Goal: Navigation & Orientation: Find specific page/section

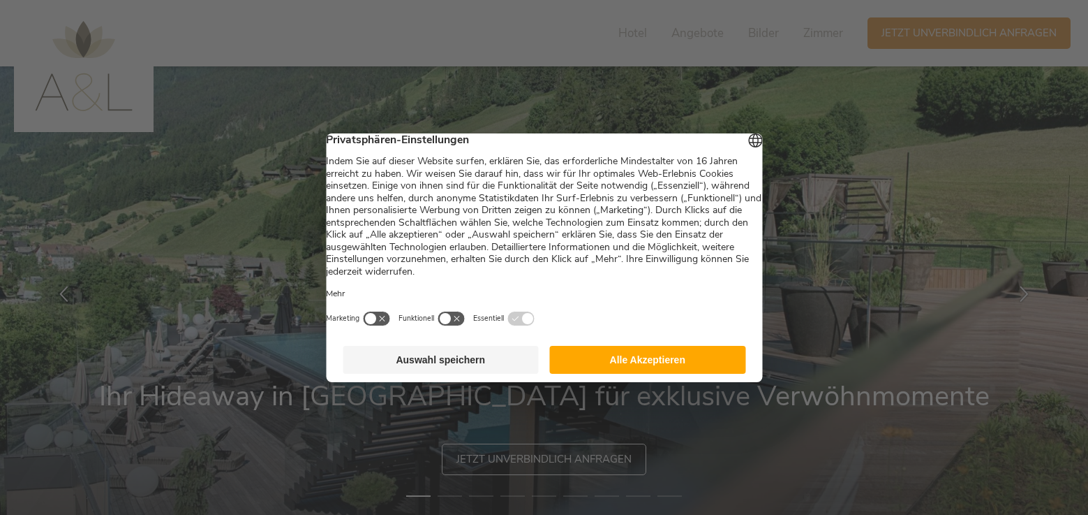
click at [701, 373] on button "Alle Akzeptieren" at bounding box center [648, 360] width 196 height 28
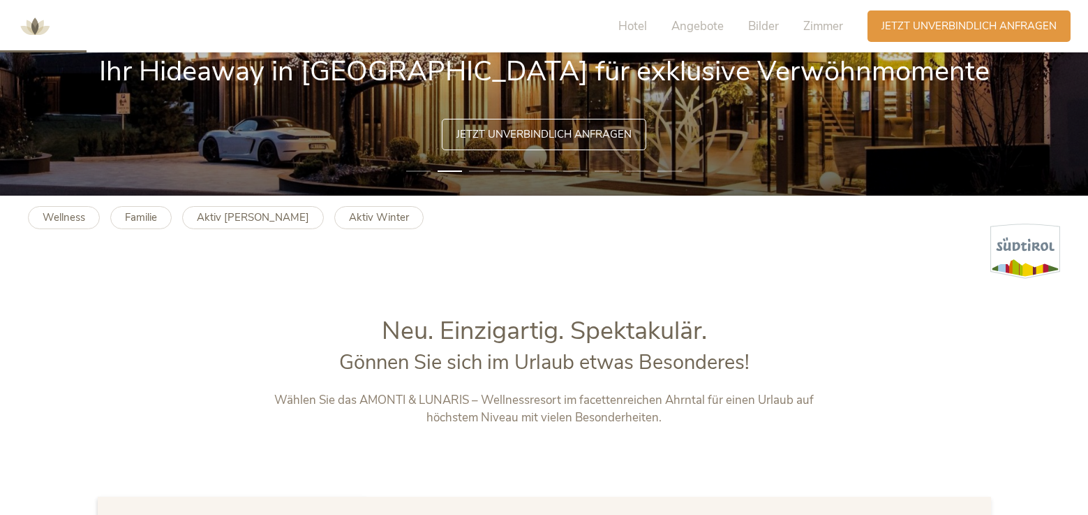
scroll to position [349, 0]
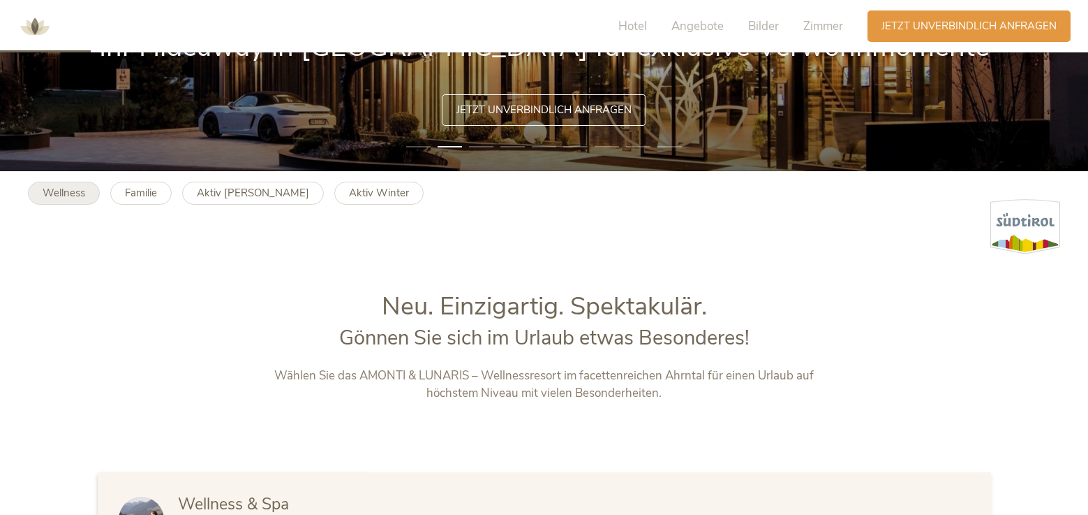
click at [61, 194] on b "Wellness" at bounding box center [64, 193] width 43 height 14
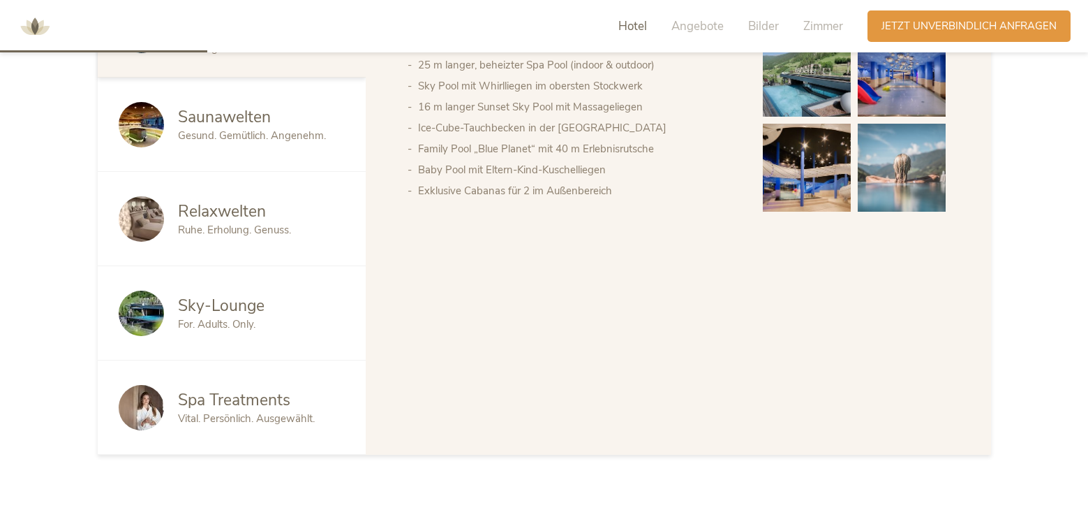
scroll to position [698, 0]
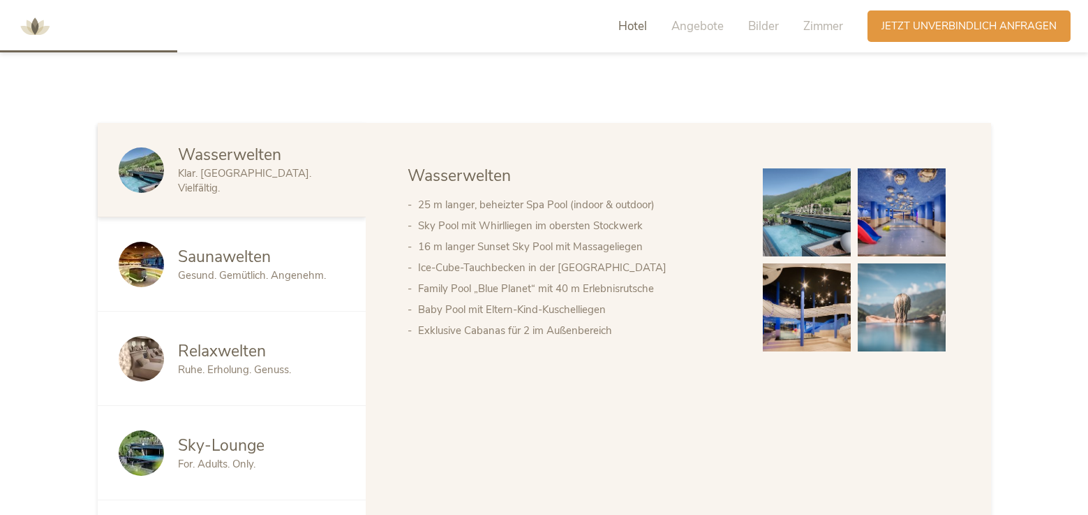
click at [197, 244] on div "Saunawelten Gesund. Gemütlich. Angenehm." at bounding box center [232, 264] width 268 height 94
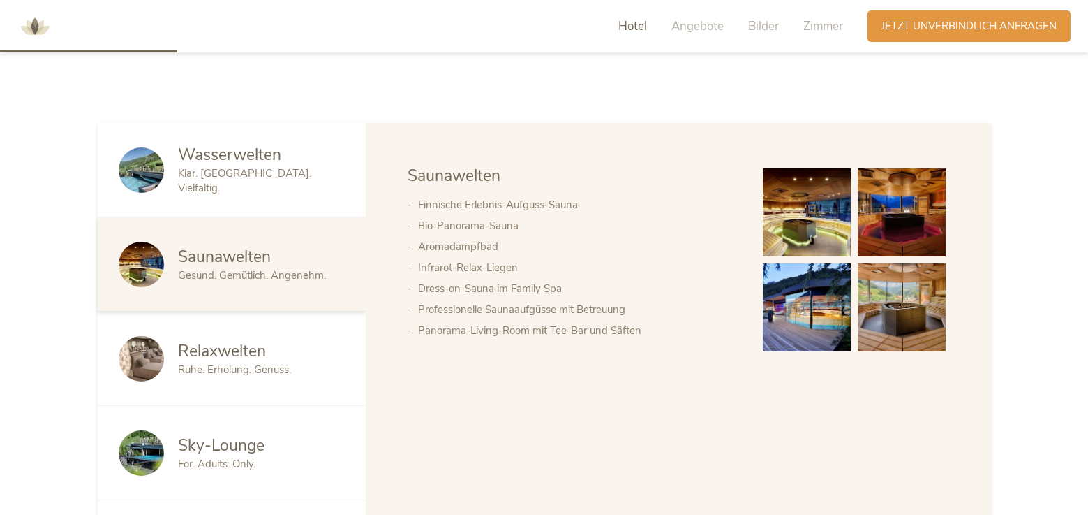
click at [246, 378] on div "Relaxwelten Ruhe. Erholung. Genuss." at bounding box center [232, 358] width 268 height 94
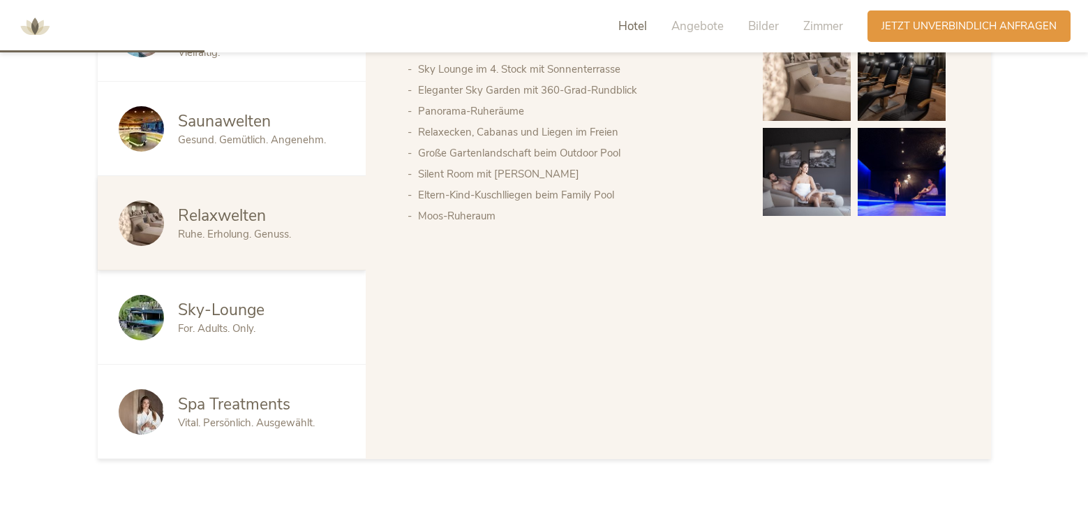
scroll to position [838, 0]
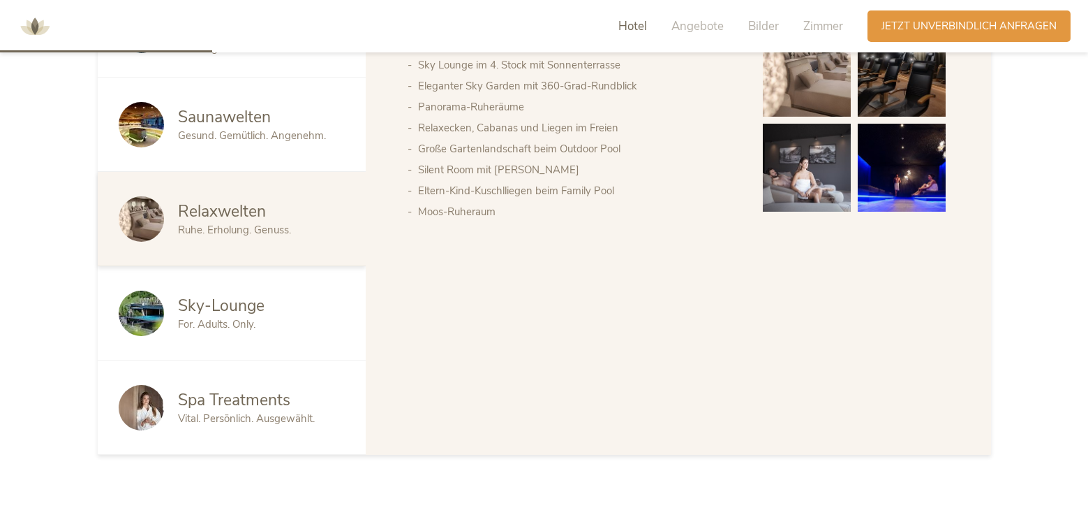
click at [231, 334] on div "Sky-Lounge For. Adults. Only." at bounding box center [232, 313] width 268 height 94
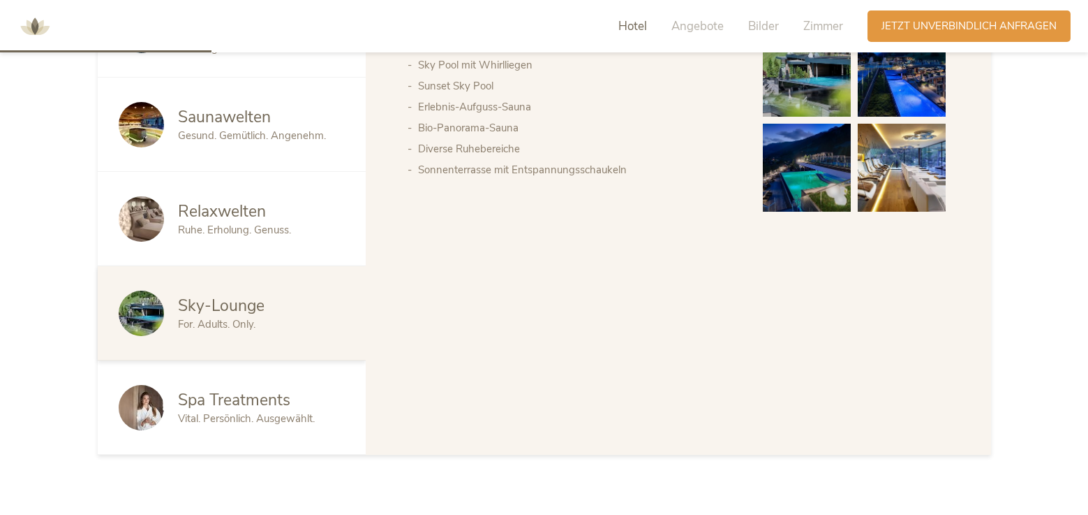
scroll to position [768, 0]
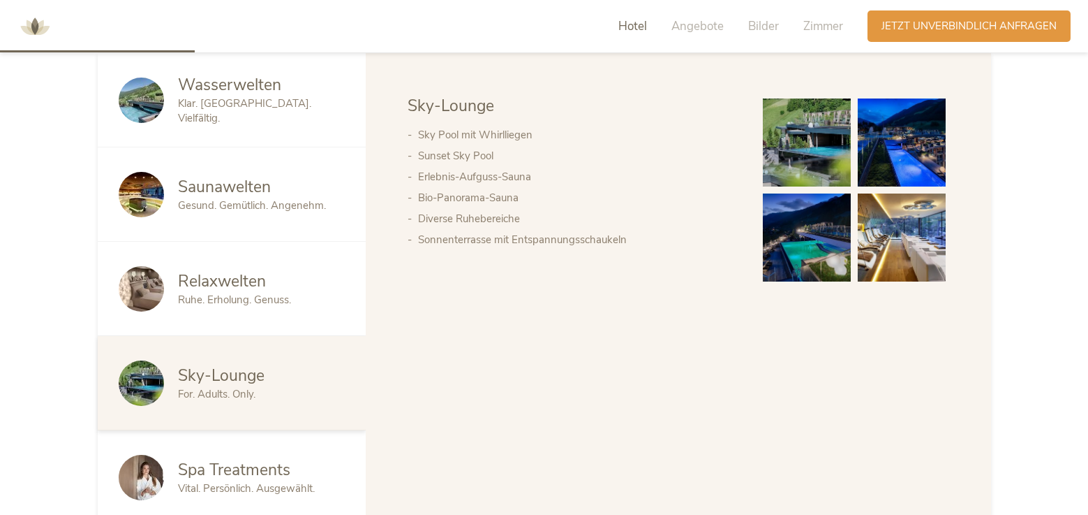
click at [256, 459] on span "Spa Treatments" at bounding box center [234, 470] width 112 height 22
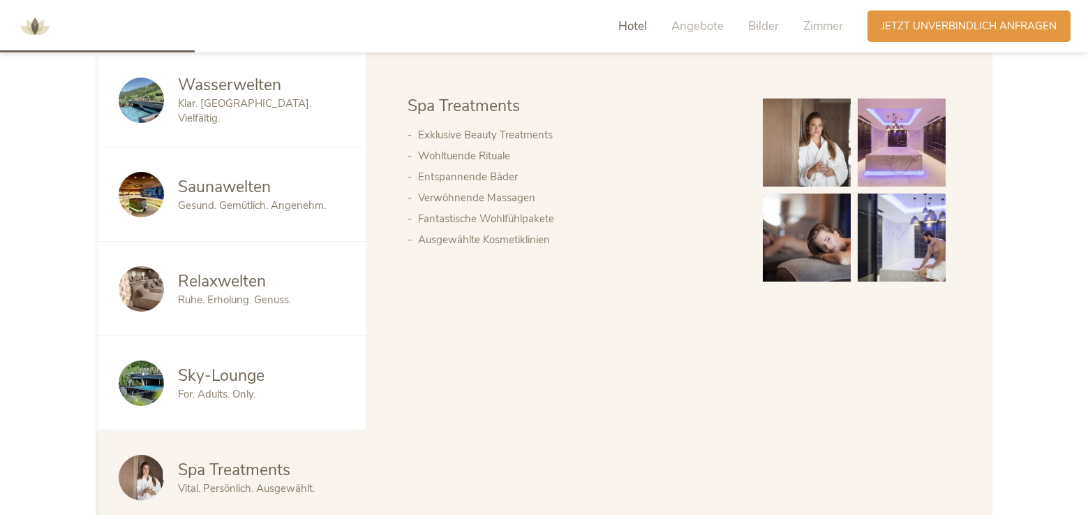
click at [300, 408] on div "Sky-Lounge For. Adults. Only." at bounding box center [232, 383] width 268 height 94
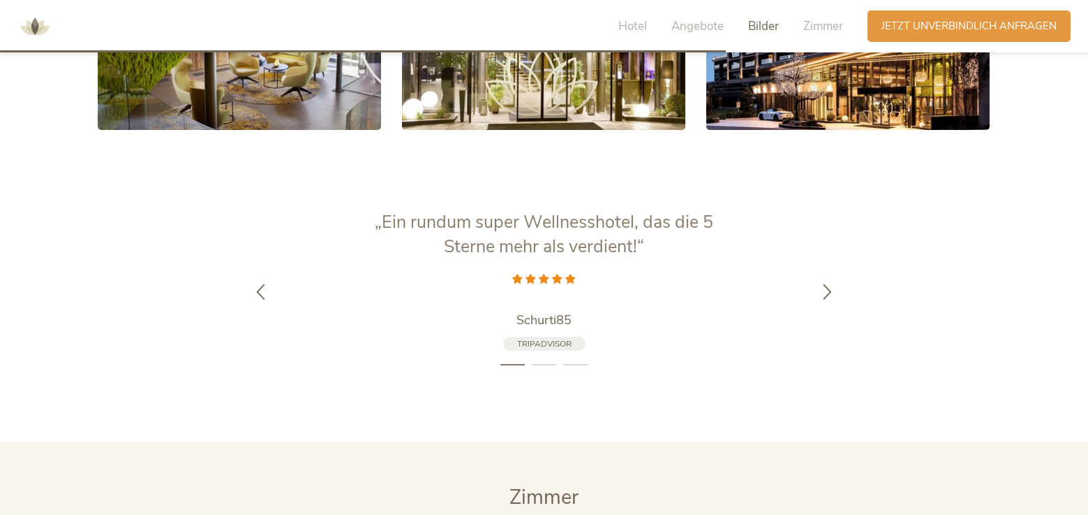
scroll to position [2932, 0]
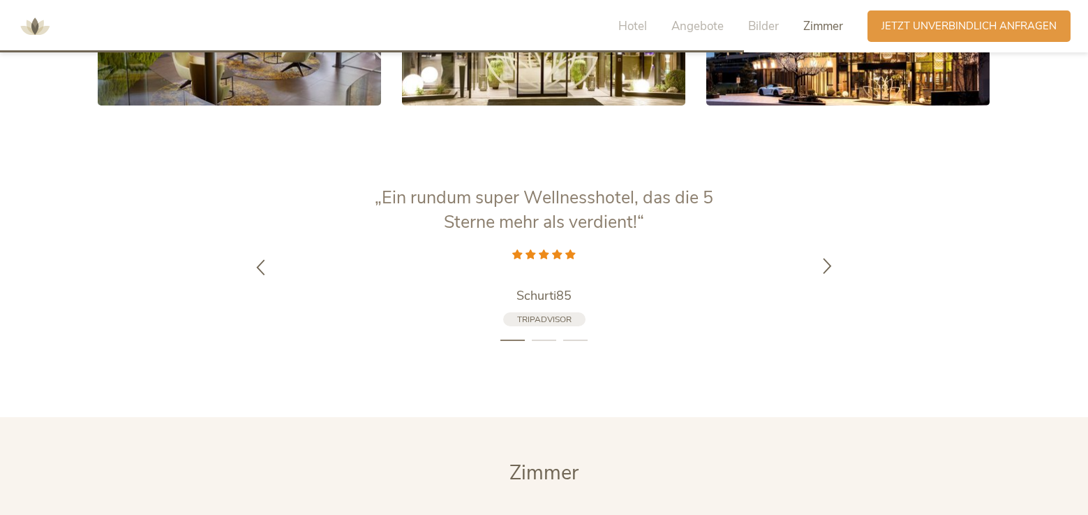
click at [819, 269] on div at bounding box center [828, 266] width 44 height 44
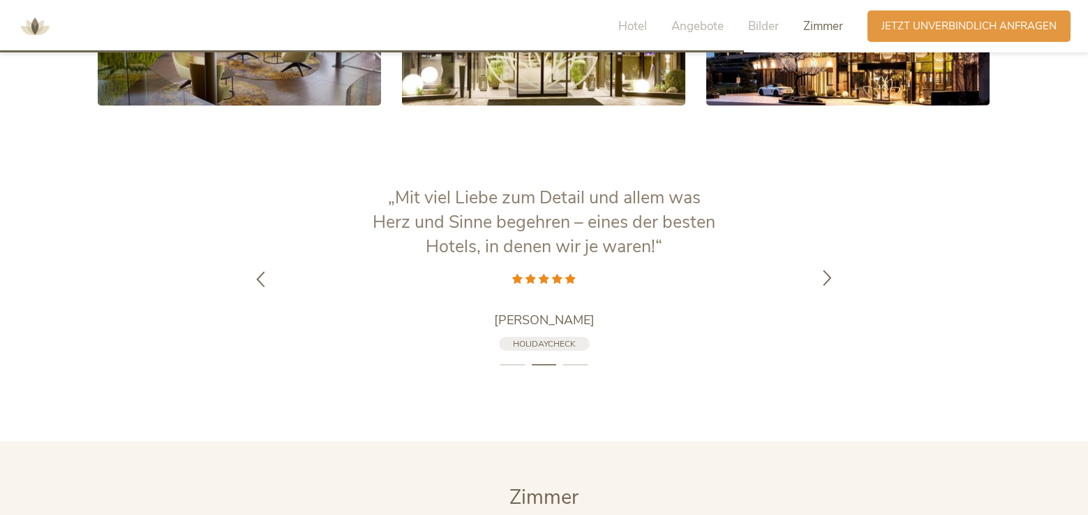
click at [820, 269] on icon at bounding box center [828, 277] width 16 height 16
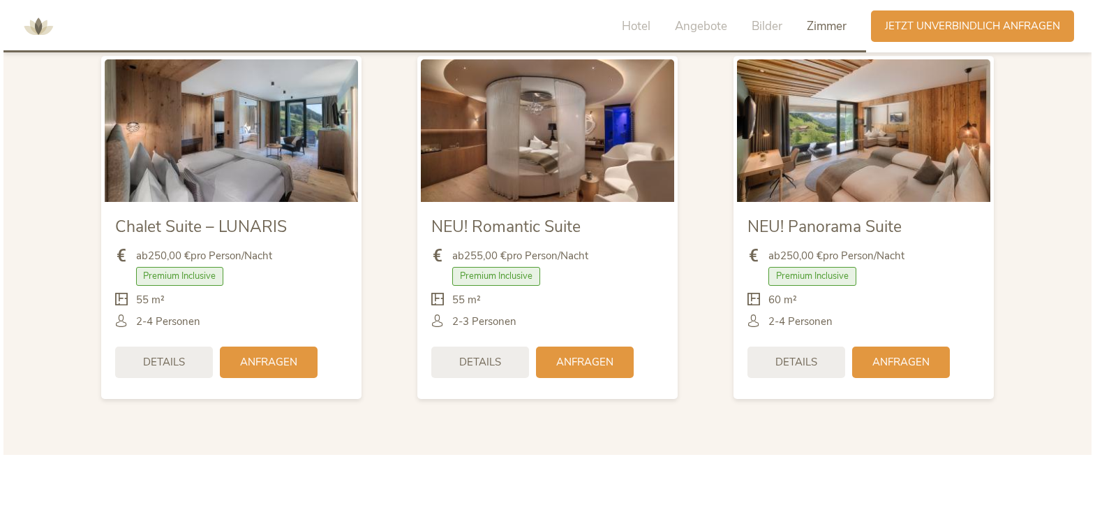
scroll to position [3421, 0]
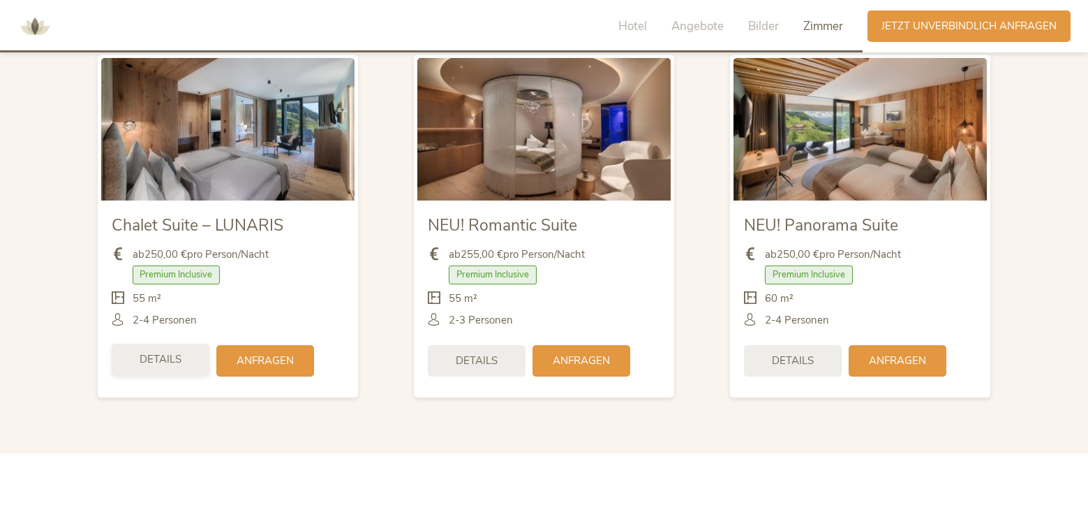
click at [142, 360] on span "Details" at bounding box center [161, 359] width 42 height 15
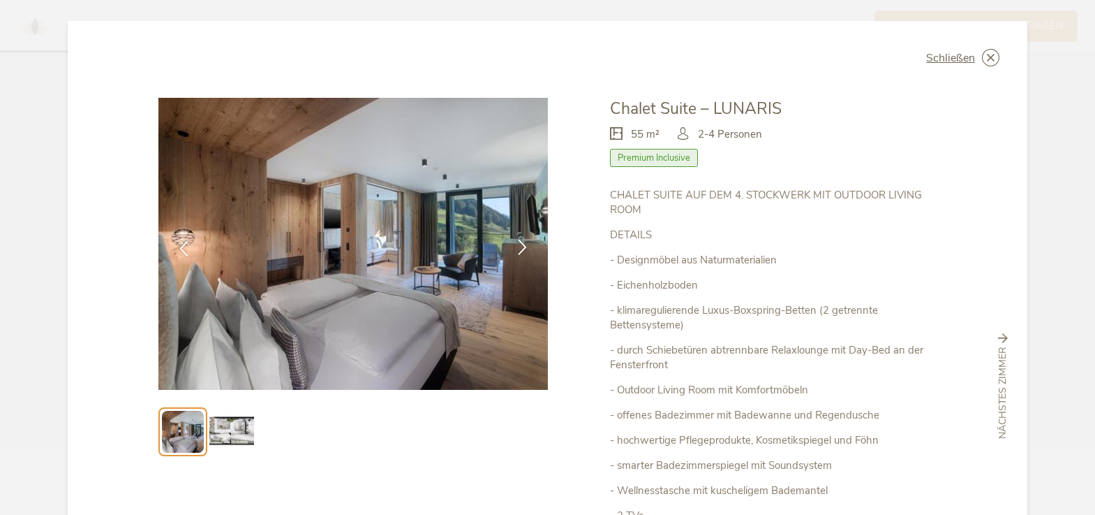
click at [515, 241] on icon at bounding box center [523, 247] width 16 height 16
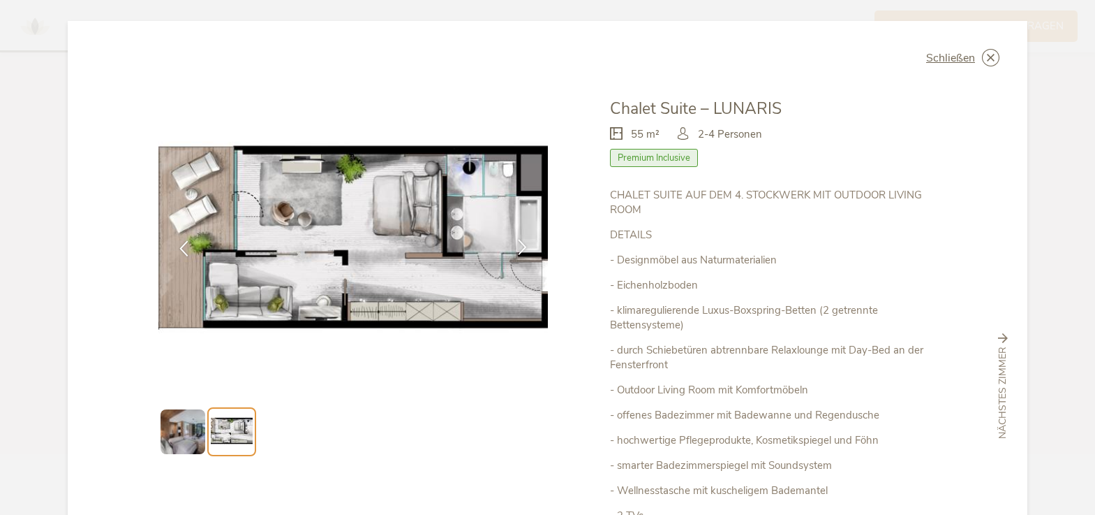
click at [515, 241] on icon at bounding box center [523, 247] width 16 height 16
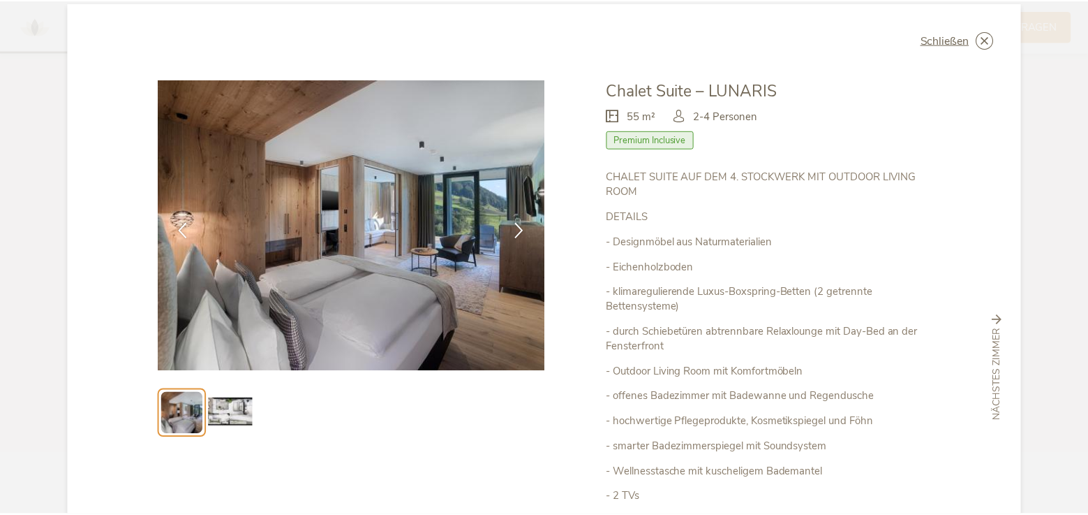
scroll to position [0, 0]
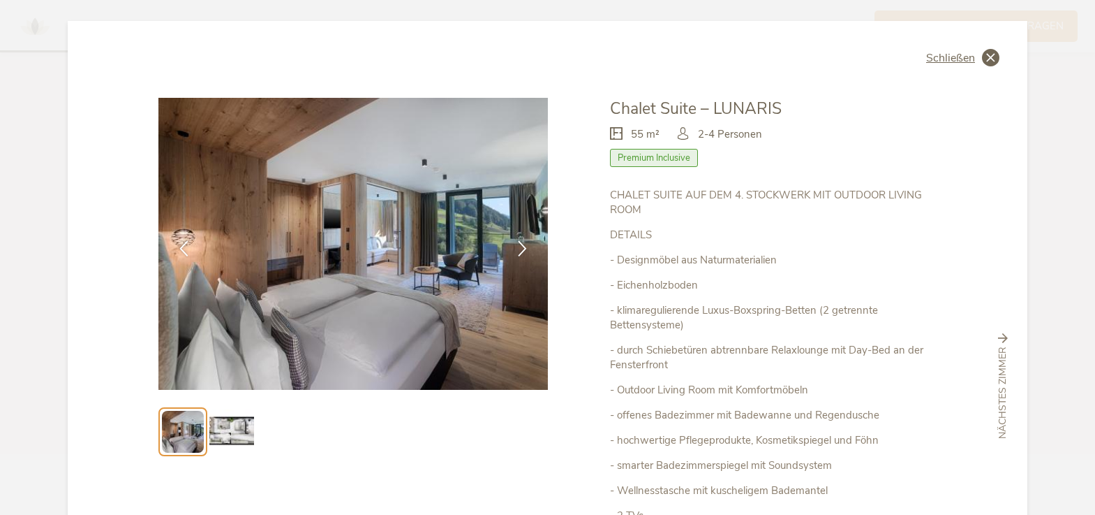
click at [963, 62] on span "Schließen" at bounding box center [950, 57] width 49 height 11
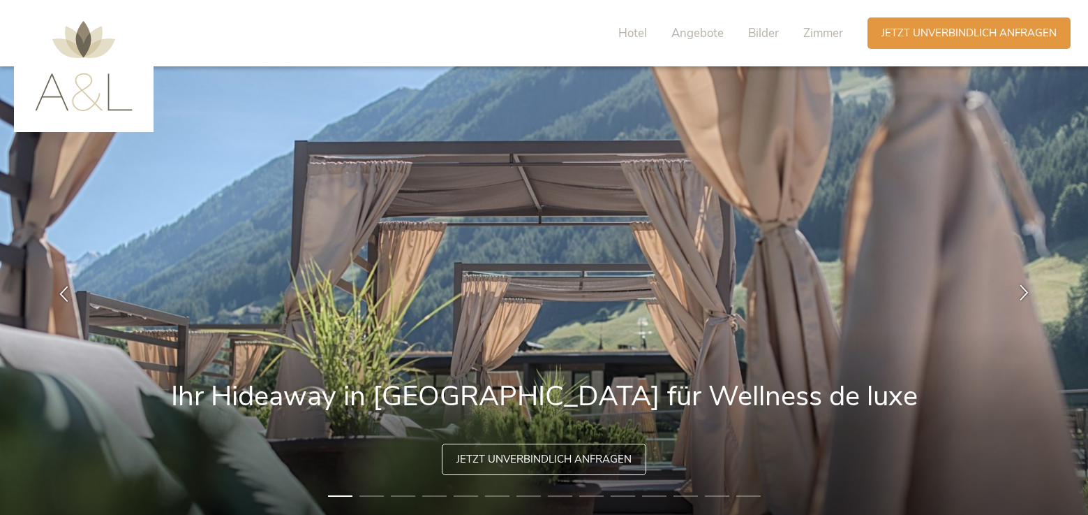
click at [1022, 293] on icon at bounding box center [1024, 292] width 16 height 16
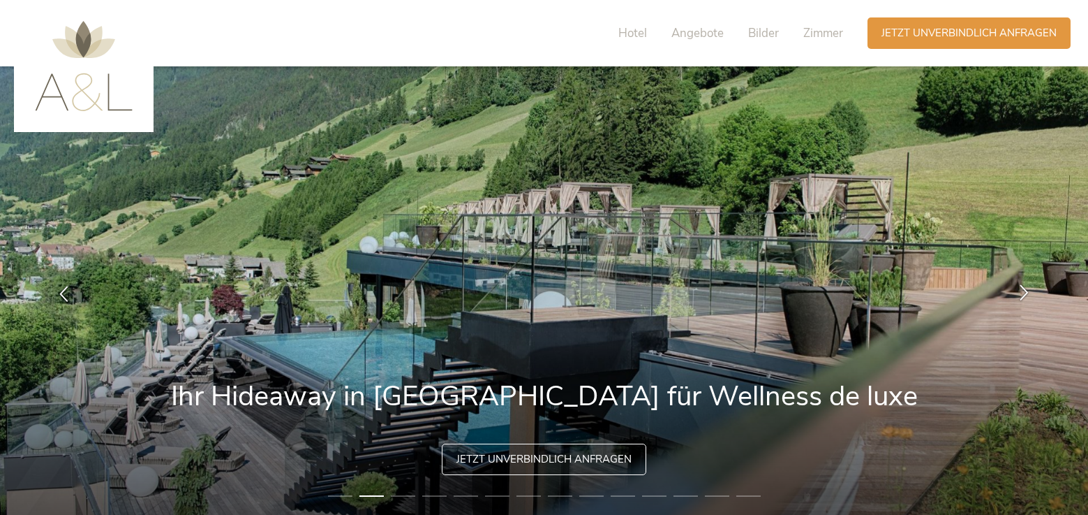
click at [1022, 293] on icon at bounding box center [1024, 292] width 16 height 16
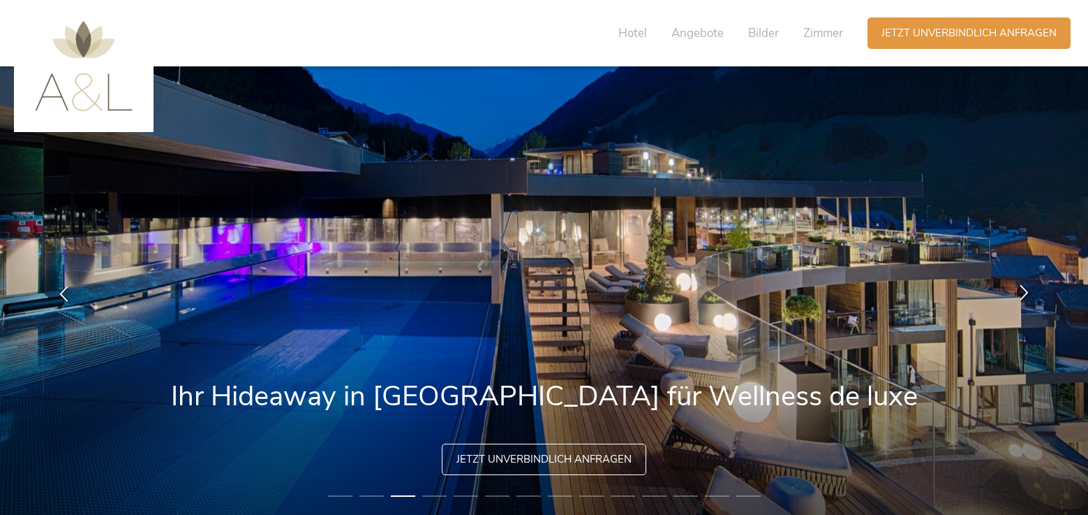
click at [1022, 293] on icon at bounding box center [1024, 292] width 16 height 16
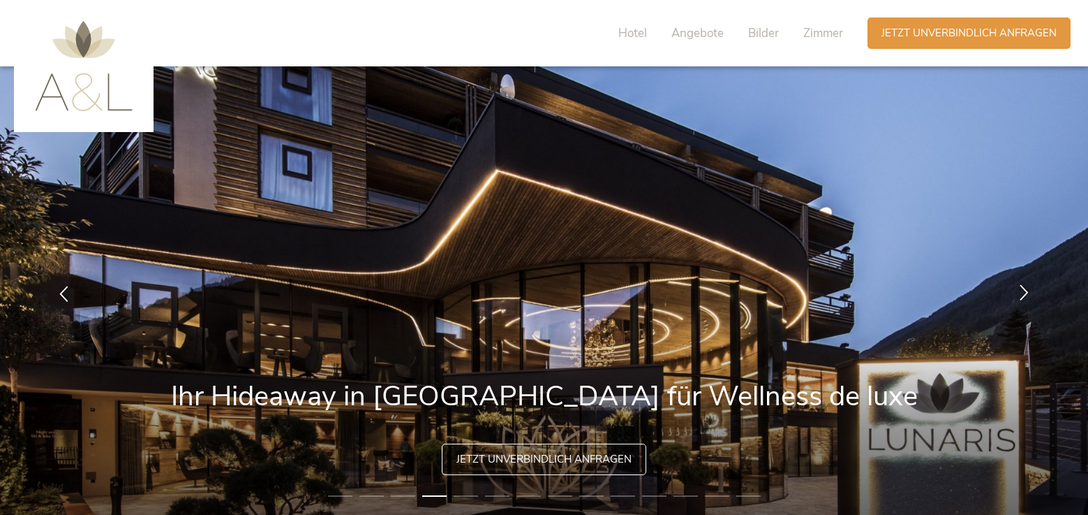
click at [1022, 293] on icon at bounding box center [1024, 292] width 16 height 16
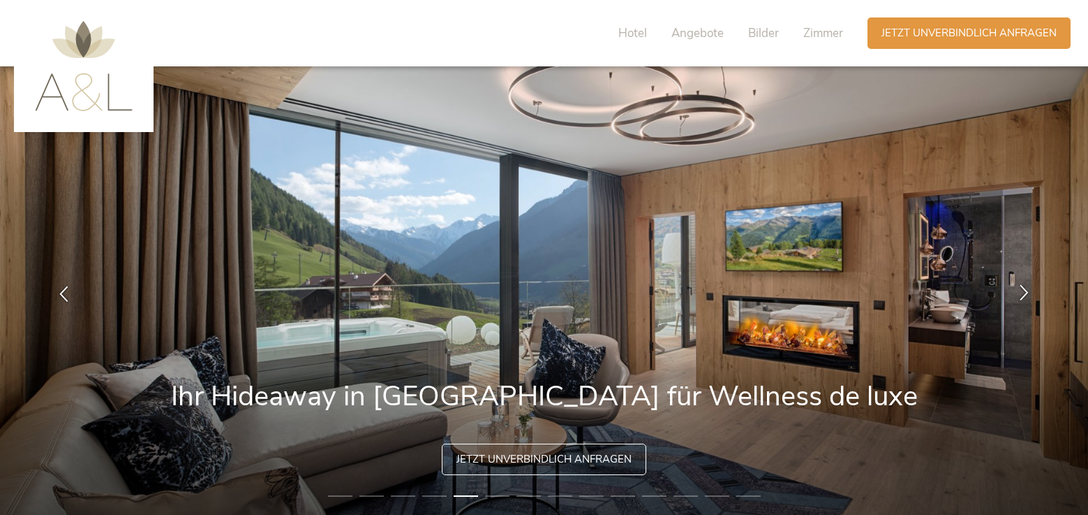
click at [1022, 293] on icon at bounding box center [1024, 292] width 16 height 16
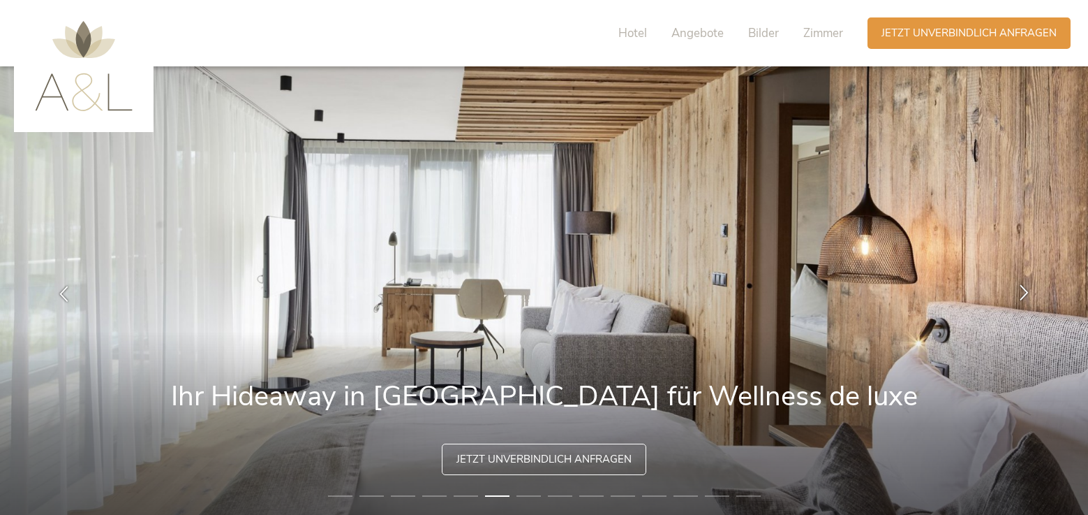
click at [1022, 293] on icon at bounding box center [1024, 292] width 16 height 16
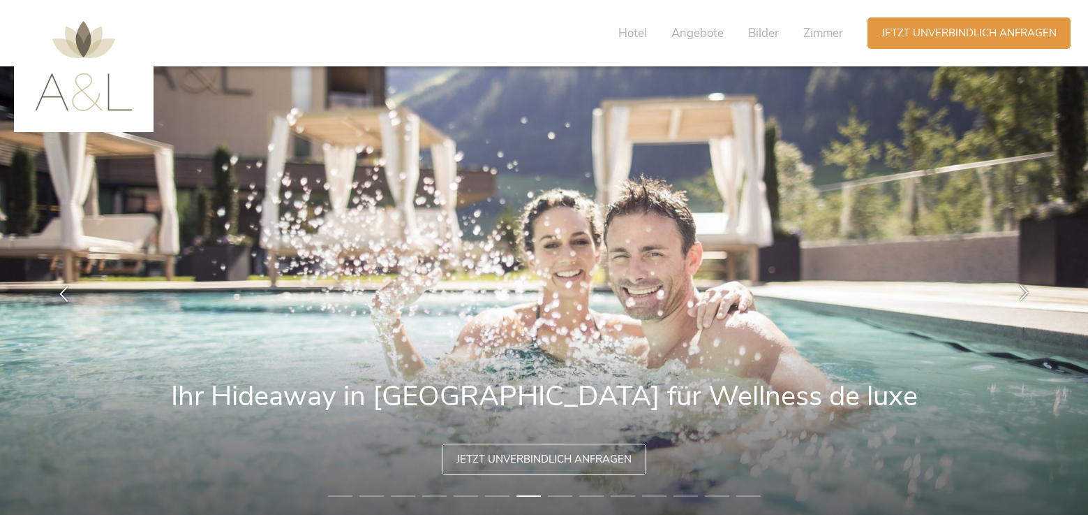
click at [1022, 293] on icon at bounding box center [1024, 292] width 16 height 16
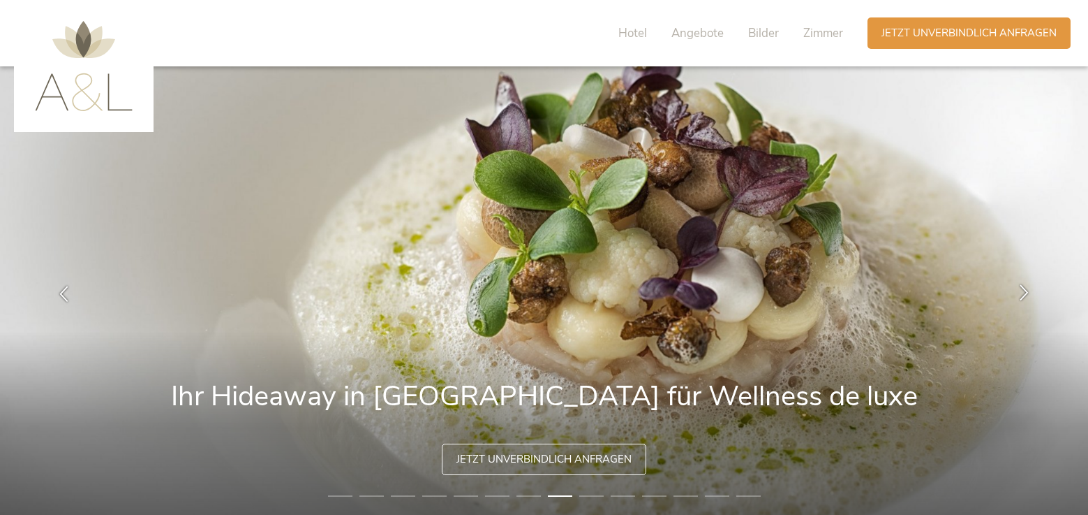
click at [1022, 293] on icon at bounding box center [1024, 292] width 16 height 16
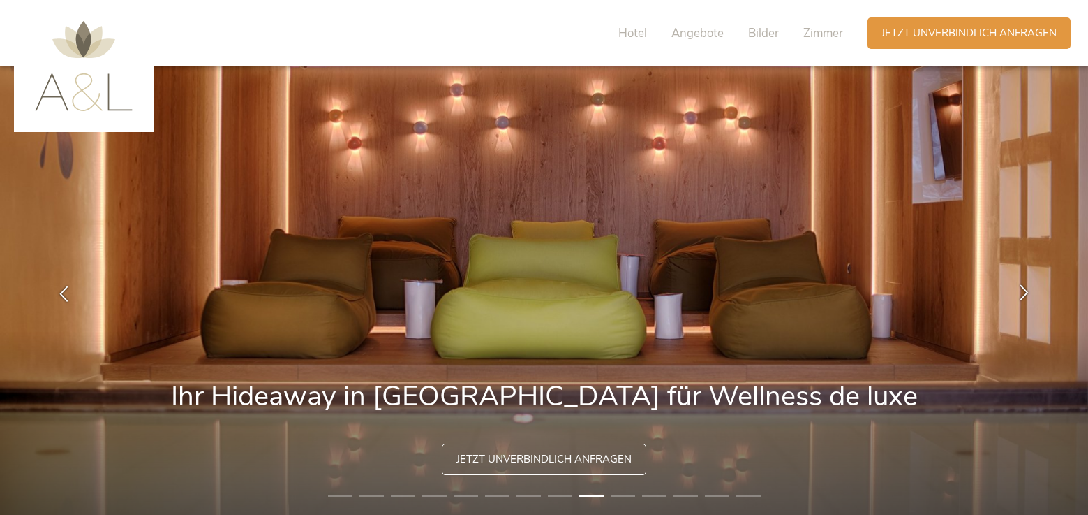
click at [1022, 293] on icon at bounding box center [1024, 292] width 16 height 16
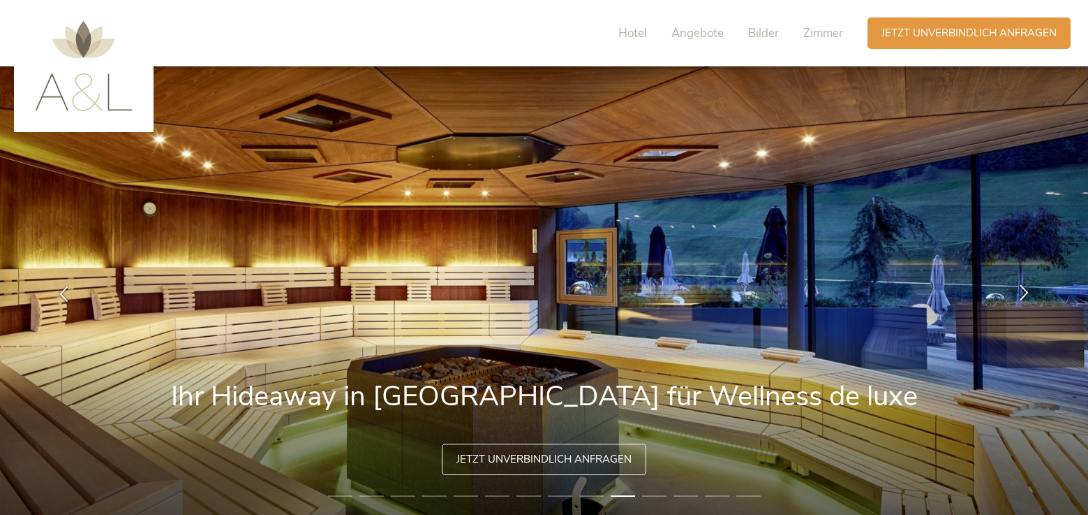
click at [1022, 293] on icon at bounding box center [1024, 292] width 16 height 16
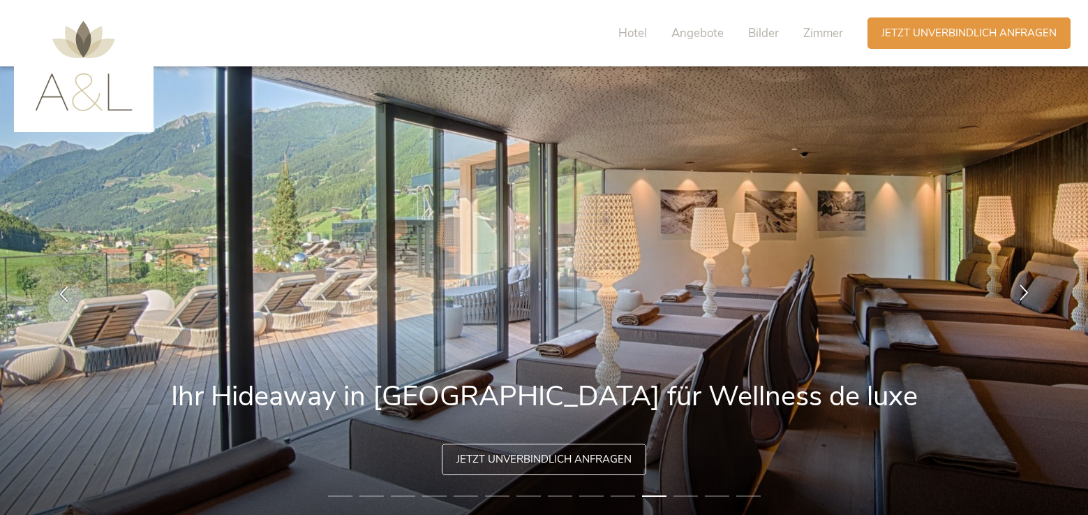
click at [1022, 293] on icon at bounding box center [1024, 292] width 16 height 16
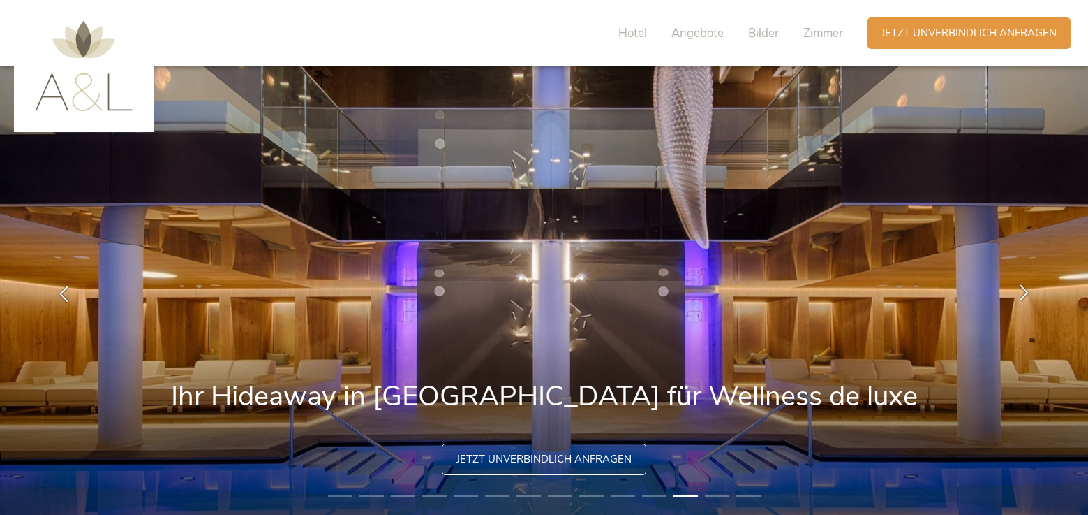
click at [1022, 293] on icon at bounding box center [1024, 292] width 16 height 16
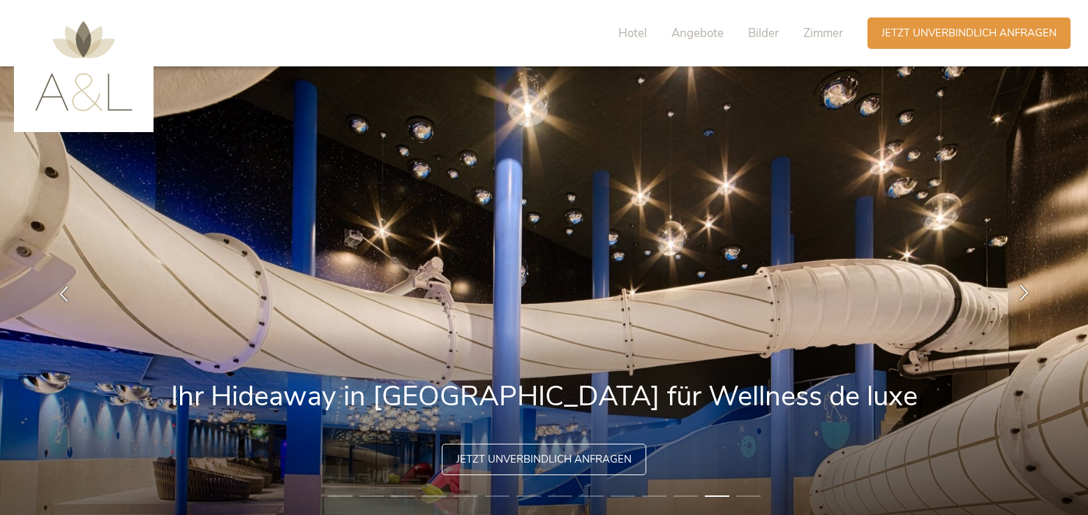
click at [1022, 293] on icon at bounding box center [1024, 292] width 16 height 16
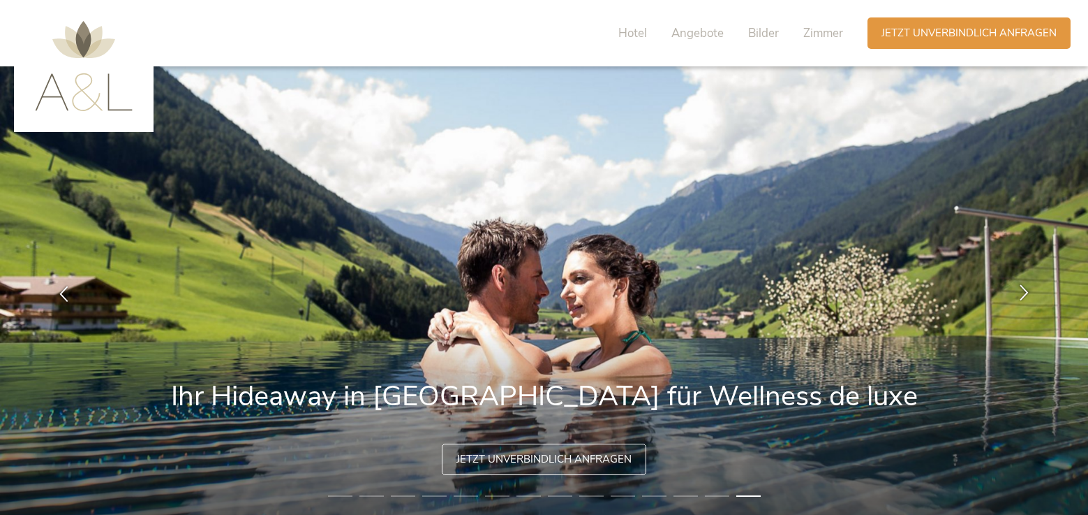
click at [1022, 293] on icon at bounding box center [1024, 292] width 16 height 16
click at [705, 29] on span "Angebote" at bounding box center [698, 33] width 52 height 16
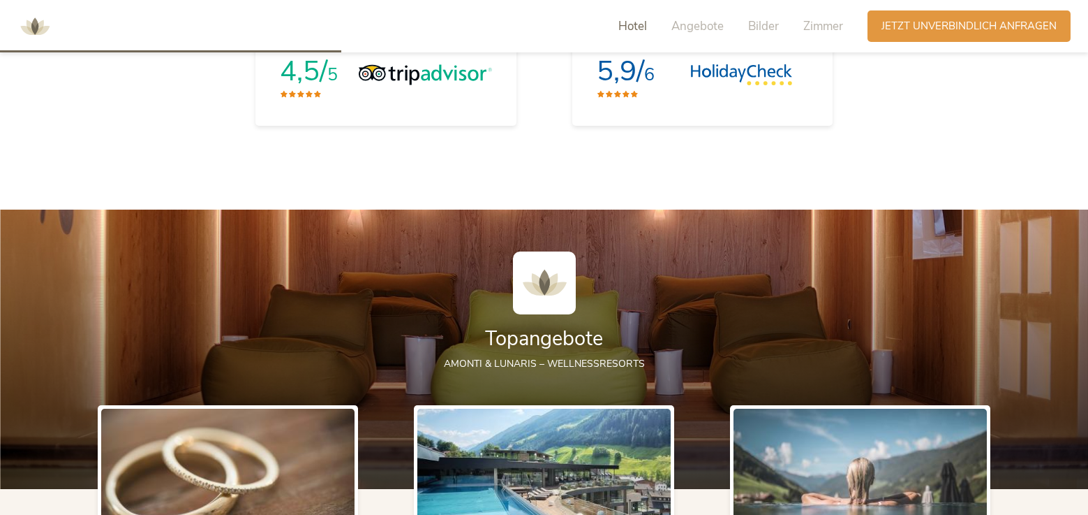
click at [631, 32] on span "Hotel" at bounding box center [633, 26] width 29 height 16
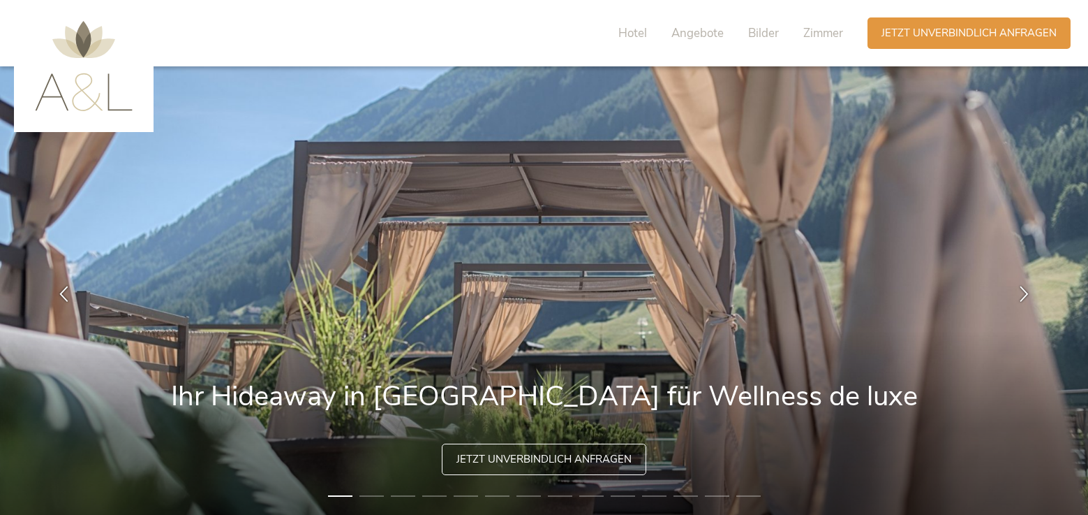
click at [74, 64] on img at bounding box center [84, 66] width 98 height 90
click at [90, 39] on img at bounding box center [84, 66] width 98 height 90
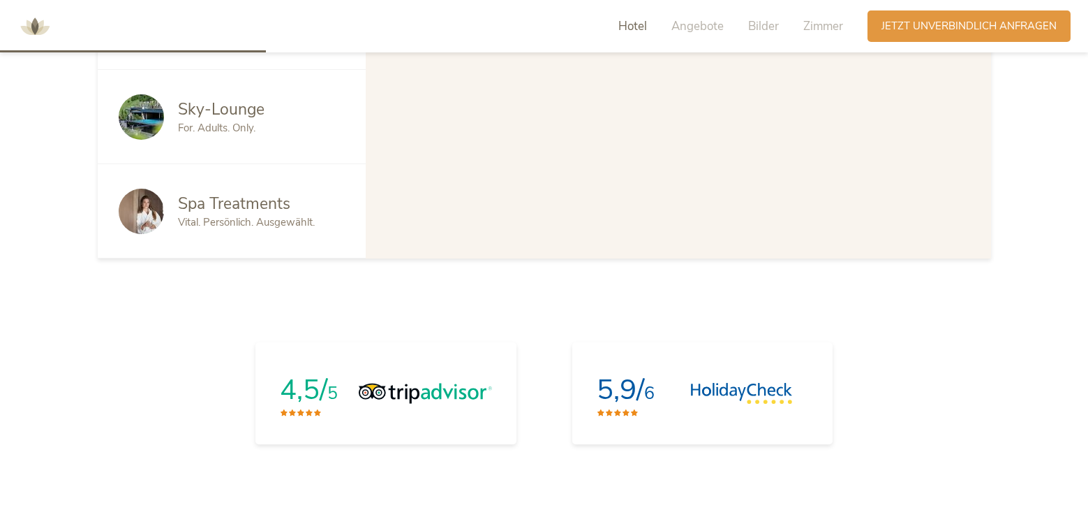
scroll to position [1047, 0]
